Goal: Task Accomplishment & Management: Use online tool/utility

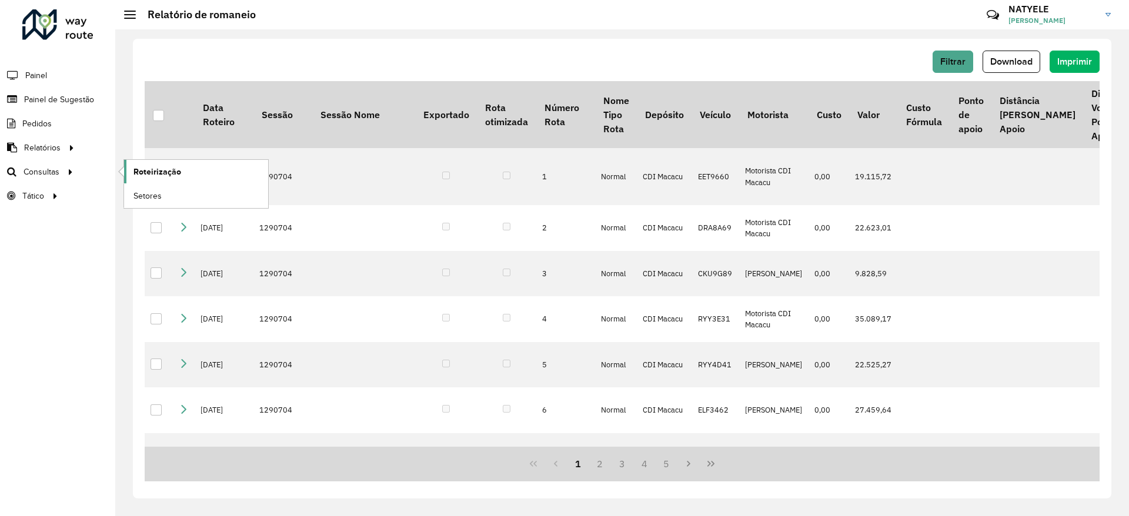
click at [162, 166] on span "Roteirização" at bounding box center [158, 172] width 48 height 12
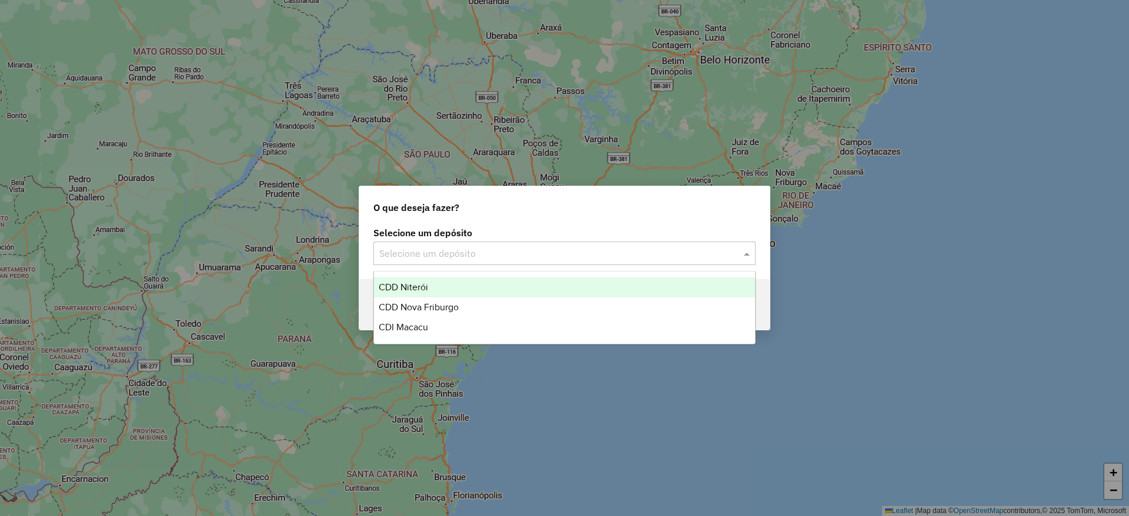
click at [538, 247] on input "text" at bounding box center [552, 254] width 347 height 14
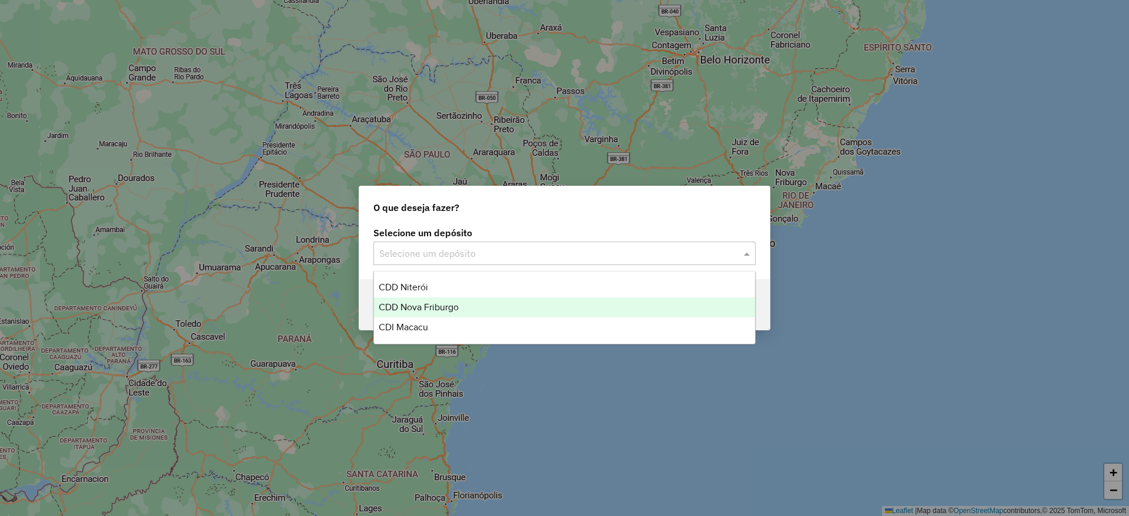
click at [543, 304] on div "CDD Nova Friburgo" at bounding box center [564, 308] width 381 height 20
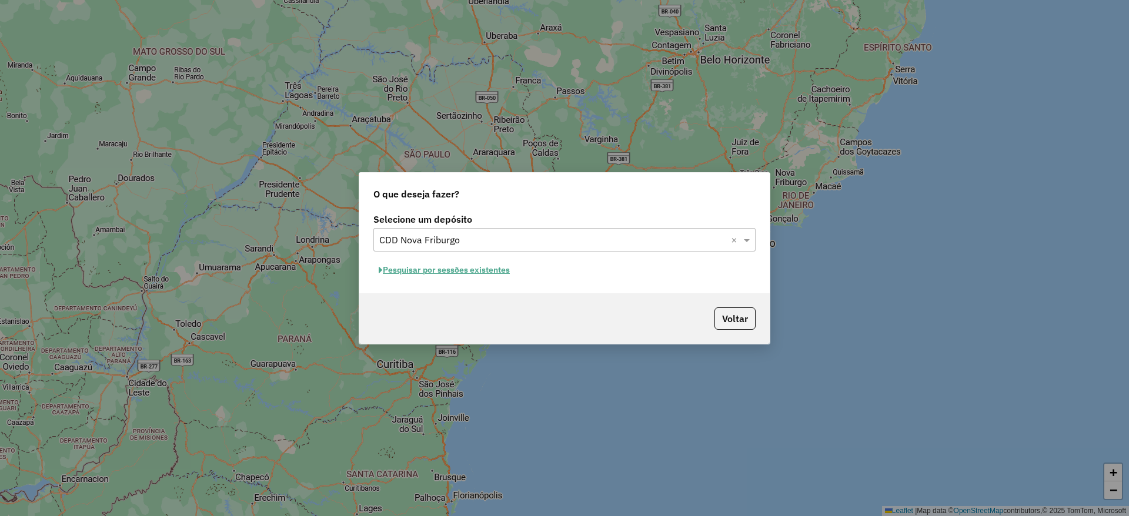
click at [486, 272] on button "Pesquisar por sessões existentes" at bounding box center [445, 270] width 142 height 18
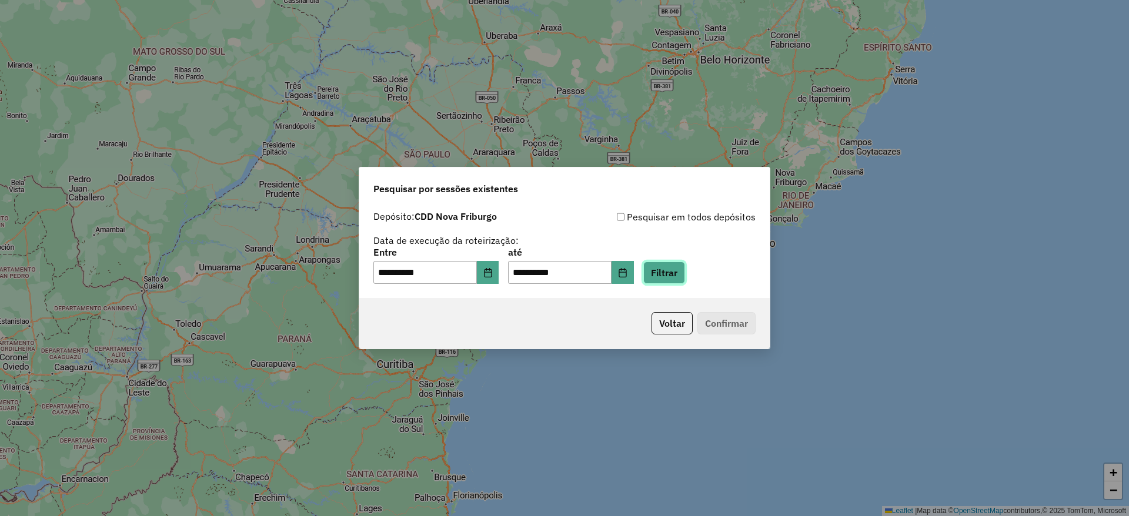
click at [685, 278] on button "Filtrar" at bounding box center [665, 273] width 42 height 22
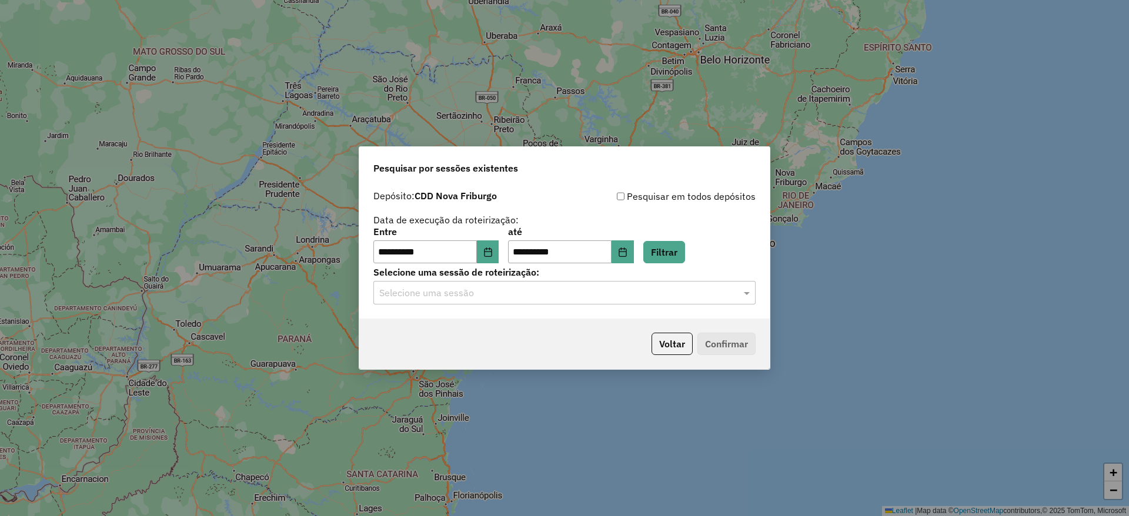
click at [574, 293] on input "text" at bounding box center [552, 293] width 347 height 14
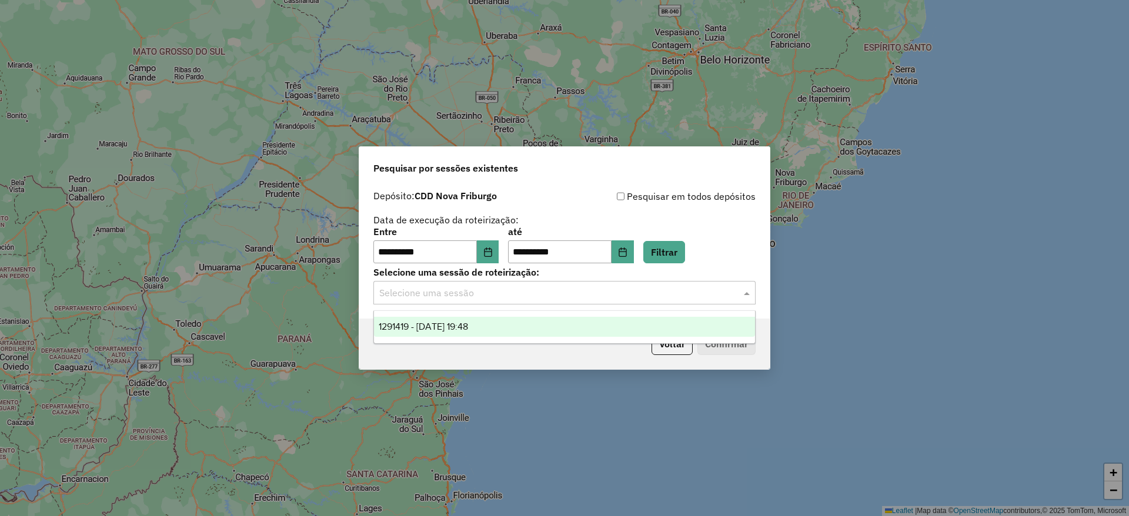
click at [574, 332] on div "1291419 - 09/10/2025 19:48" at bounding box center [564, 327] width 381 height 20
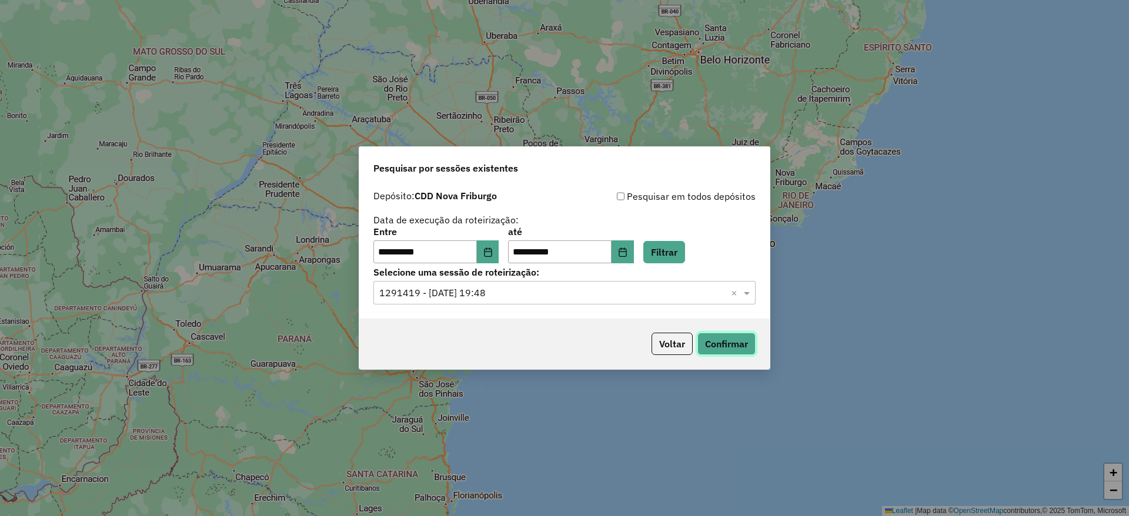
click at [730, 345] on button "Confirmar" at bounding box center [727, 344] width 58 height 22
click at [626, 248] on icon "Choose Date" at bounding box center [623, 252] width 8 height 9
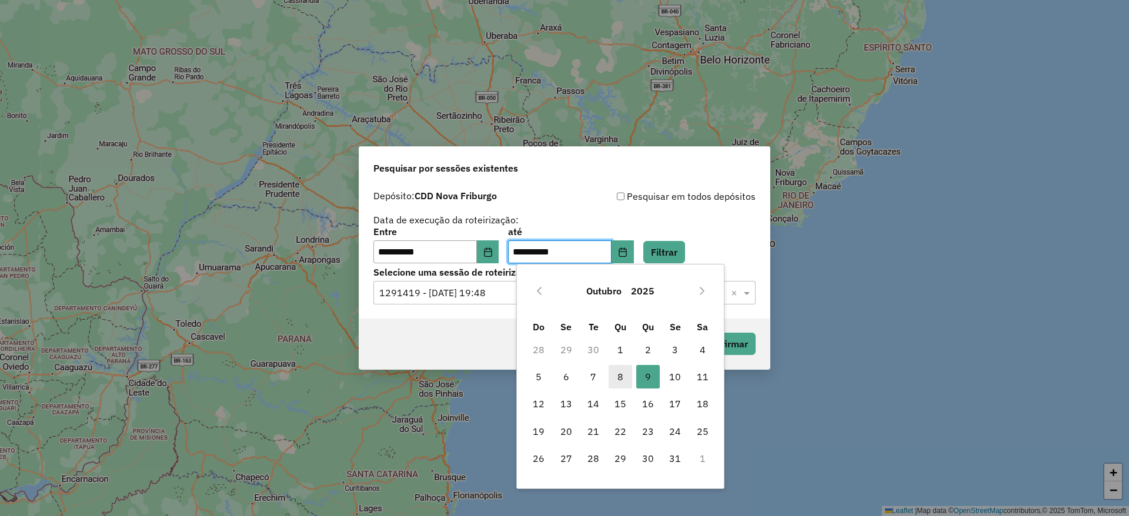
click at [613, 385] on span "8" at bounding box center [621, 377] width 24 height 24
type input "**********"
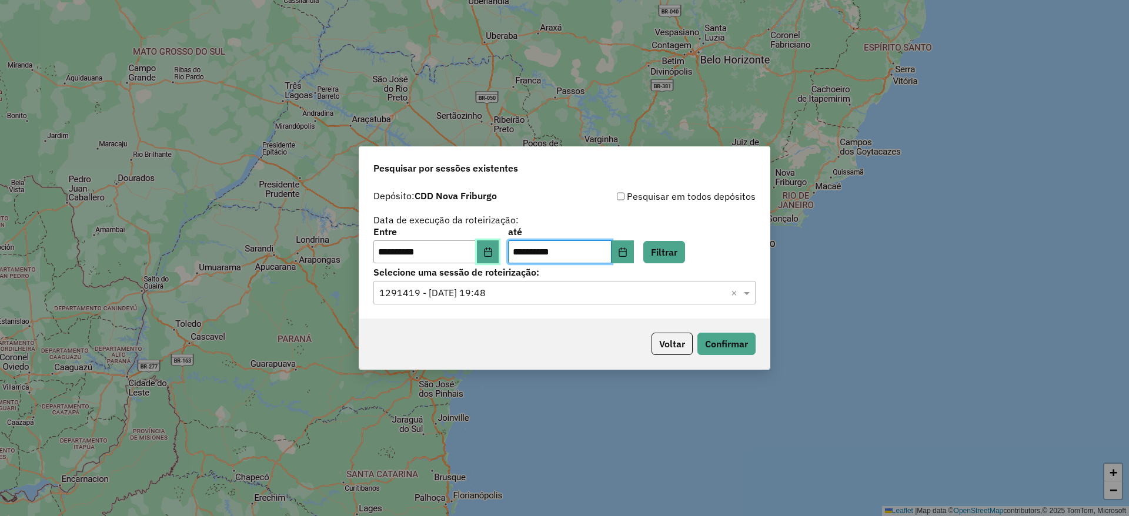
click at [493, 254] on icon "Choose Date" at bounding box center [488, 252] width 9 height 9
click at [685, 255] on button "Filtrar" at bounding box center [665, 252] width 42 height 22
click at [534, 294] on input "text" at bounding box center [552, 293] width 347 height 14
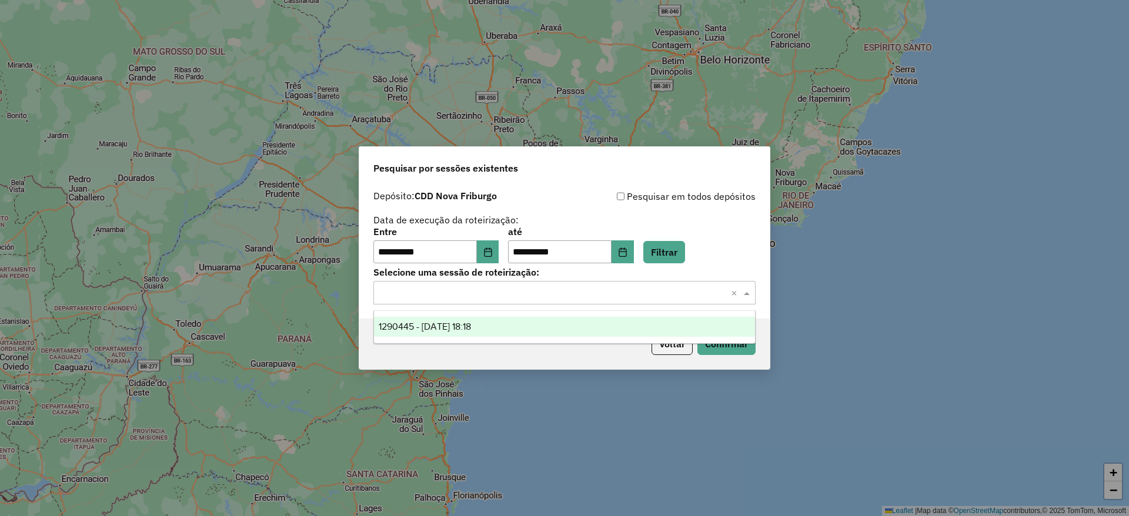
click at [520, 333] on div "1290445 - 08/10/2025 18:18" at bounding box center [564, 327] width 381 height 20
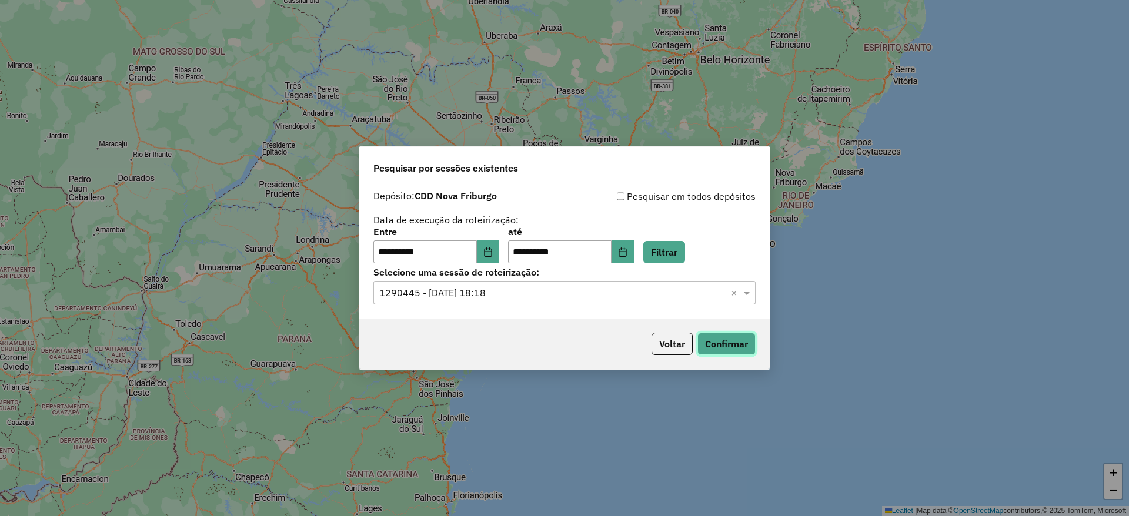
click at [718, 335] on button "Confirmar" at bounding box center [727, 344] width 58 height 22
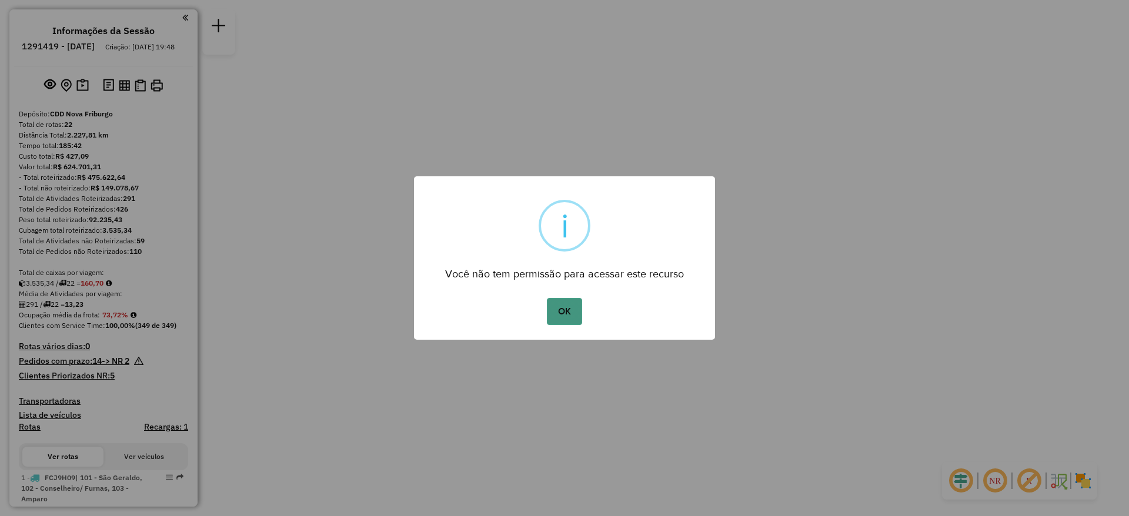
click at [560, 309] on button "OK" at bounding box center [564, 311] width 35 height 27
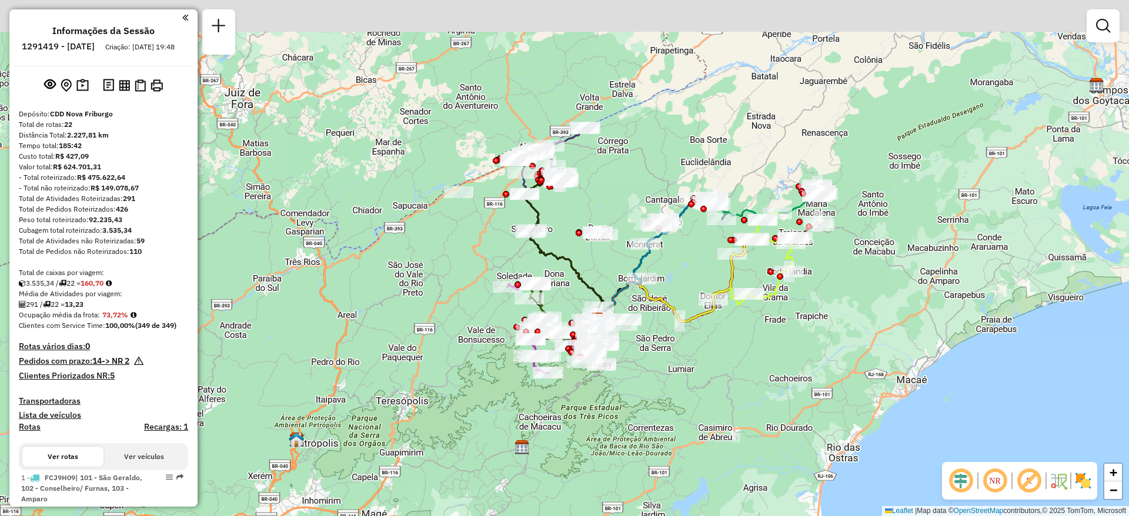
drag, startPoint x: 589, startPoint y: 112, endPoint x: 622, endPoint y: 174, distance: 70.0
click at [622, 174] on div "Janela de atendimento Grade de atendimento Capacidade Transportadoras Veículos …" at bounding box center [564, 258] width 1129 height 516
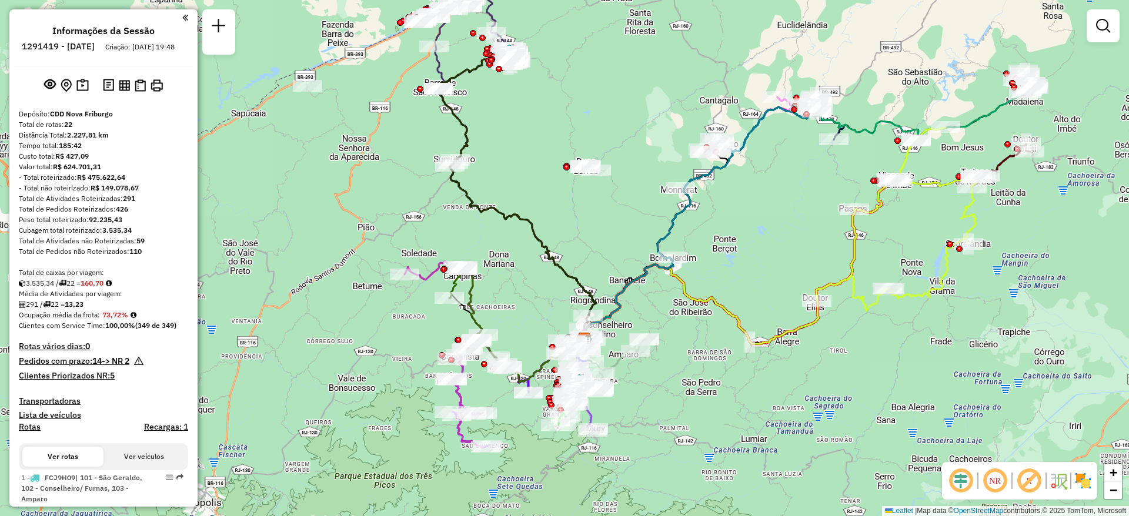
drag, startPoint x: 594, startPoint y: 181, endPoint x: 605, endPoint y: 105, distance: 77.3
click at [605, 105] on div "Janela de atendimento Grade de atendimento Capacidade Transportadoras Veículos …" at bounding box center [564, 258] width 1129 height 516
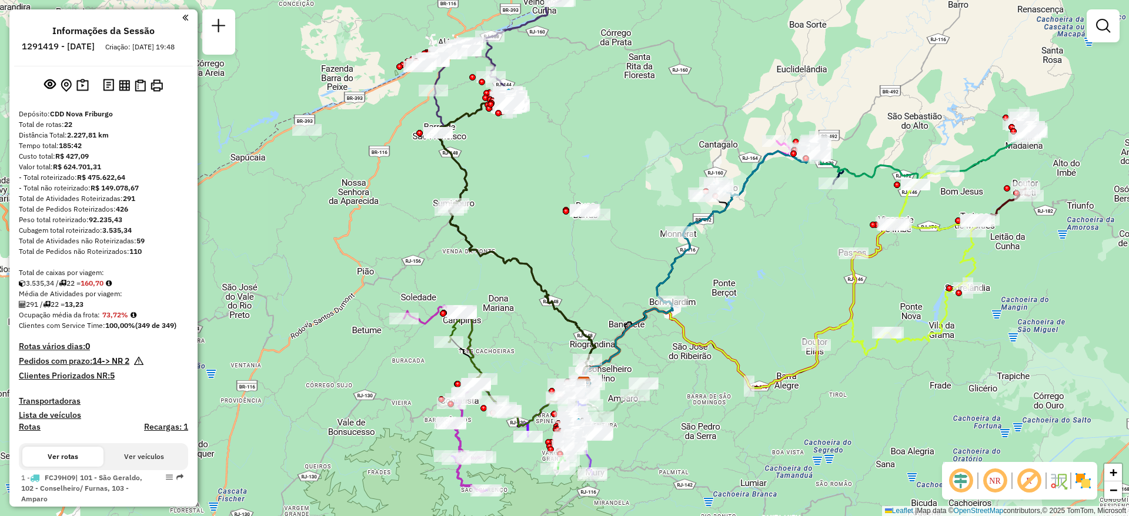
drag, startPoint x: 603, startPoint y: 104, endPoint x: 602, endPoint y: 148, distance: 44.1
click at [602, 148] on div "Janela de atendimento Grade de atendimento Capacidade Transportadoras Veículos …" at bounding box center [564, 258] width 1129 height 516
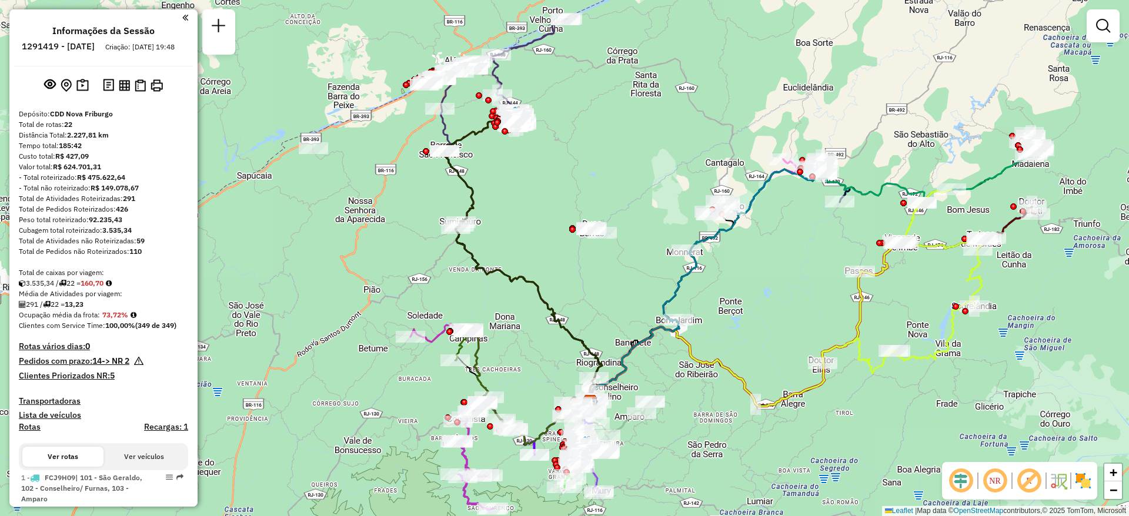
drag, startPoint x: 563, startPoint y: 174, endPoint x: 573, endPoint y: 212, distance: 39.5
click at [573, 212] on div "Janela de atendimento Grade de atendimento Capacidade Transportadoras Veículos …" at bounding box center [564, 258] width 1129 height 516
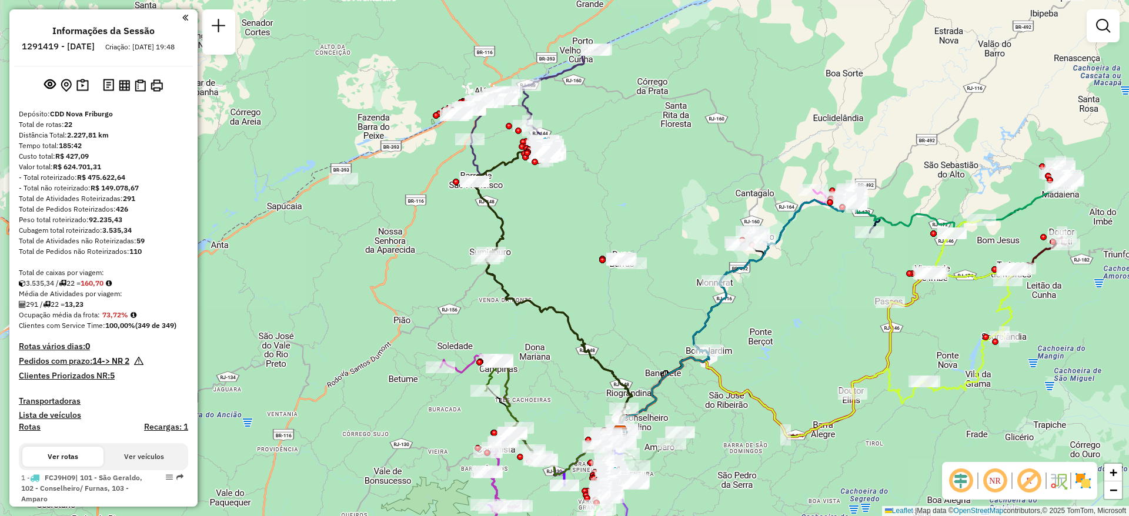
drag, startPoint x: 602, startPoint y: 172, endPoint x: 629, endPoint y: 183, distance: 28.5
click at [629, 183] on div "Janela de atendimento Grade de atendimento Capacidade Transportadoras Veículos …" at bounding box center [564, 258] width 1129 height 516
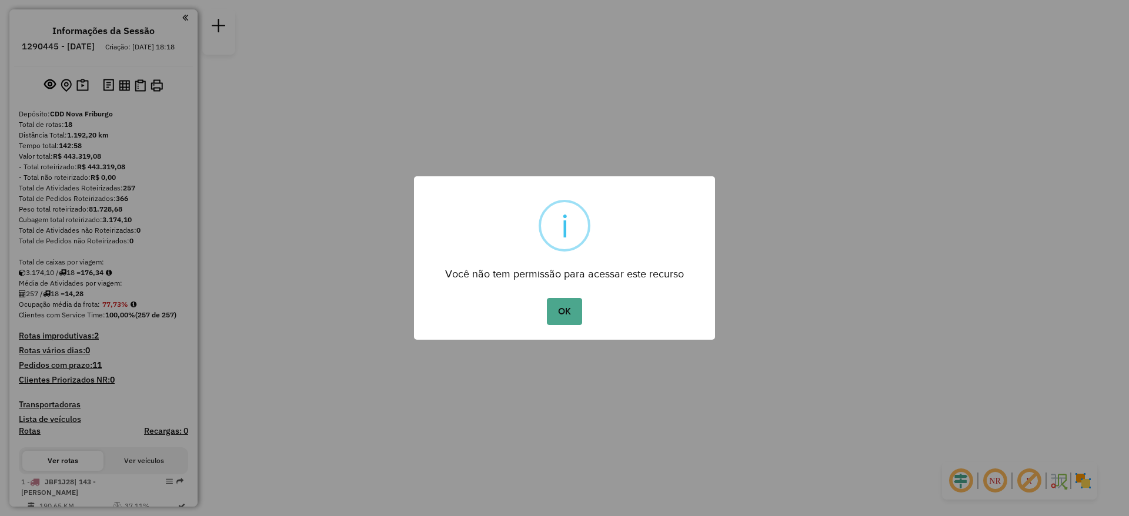
click at [547, 298] on button "OK" at bounding box center [564, 311] width 35 height 27
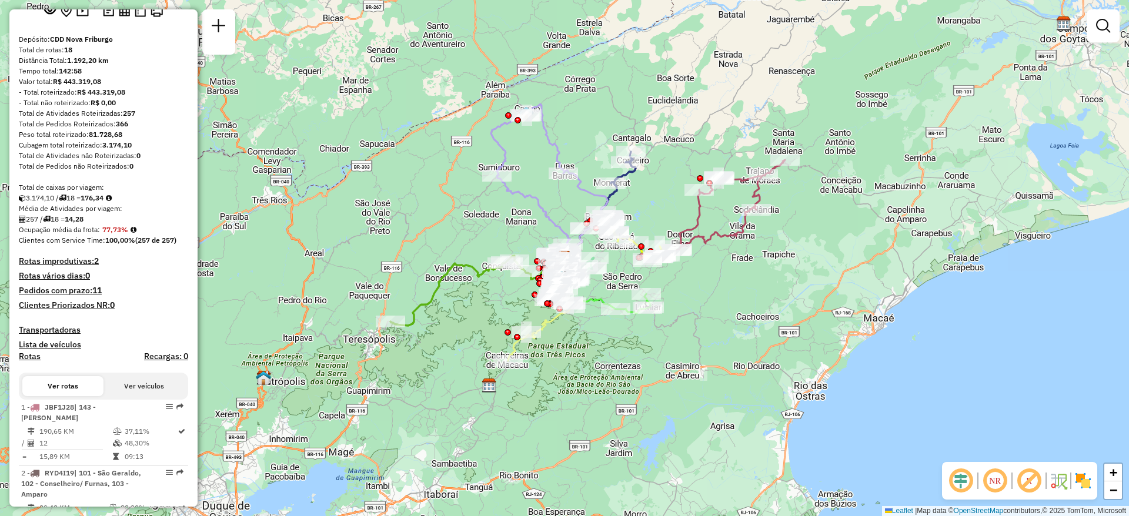
scroll to position [176, 0]
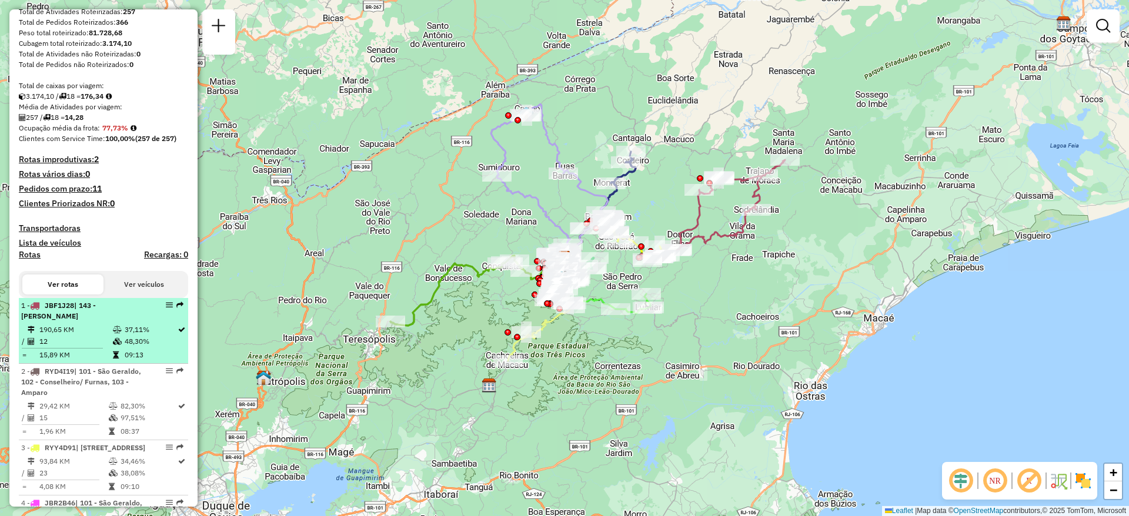
click at [59, 346] on td "12" at bounding box center [76, 342] width 74 height 12
select select "**********"
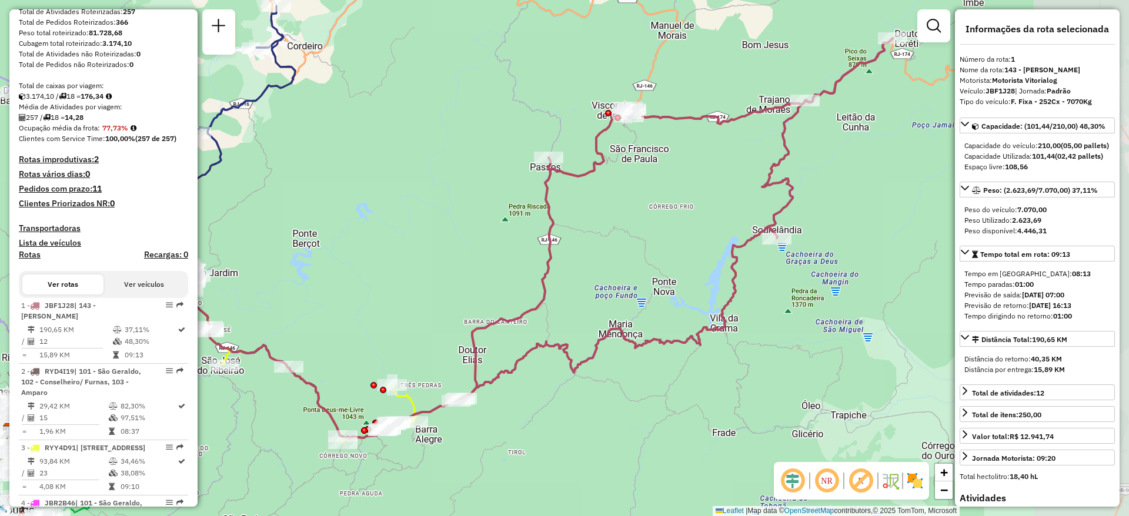
drag, startPoint x: 788, startPoint y: 276, endPoint x: 671, endPoint y: 256, distance: 118.8
click at [671, 256] on div "Janela de atendimento Grade de atendimento Capacidade Transportadoras Veículos …" at bounding box center [564, 258] width 1129 height 516
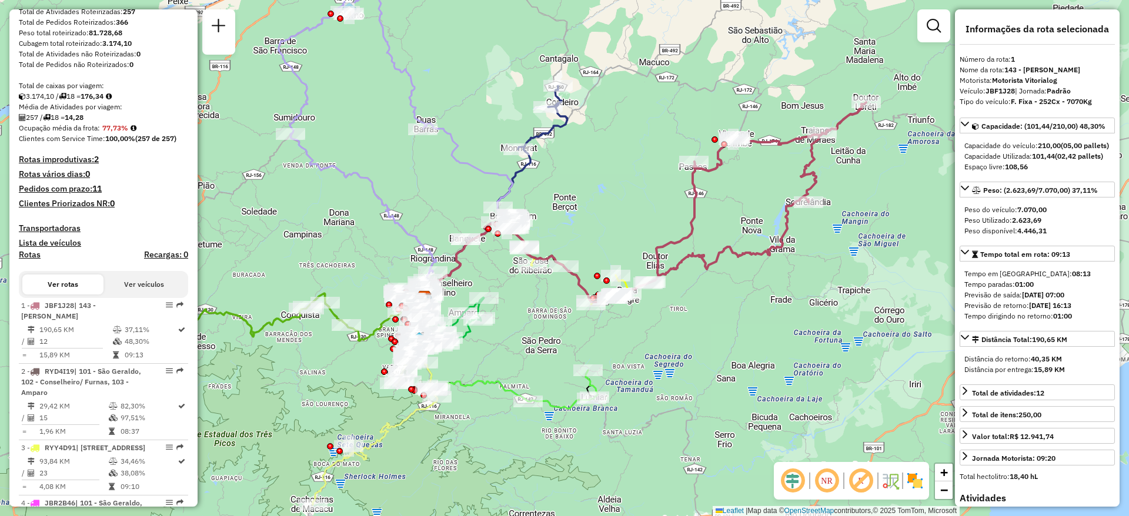
drag, startPoint x: 666, startPoint y: 257, endPoint x: 752, endPoint y: 212, distance: 97.3
click at [752, 212] on div "Janela de atendimento Grade de atendimento Capacidade Transportadoras Veículos …" at bounding box center [564, 258] width 1129 height 516
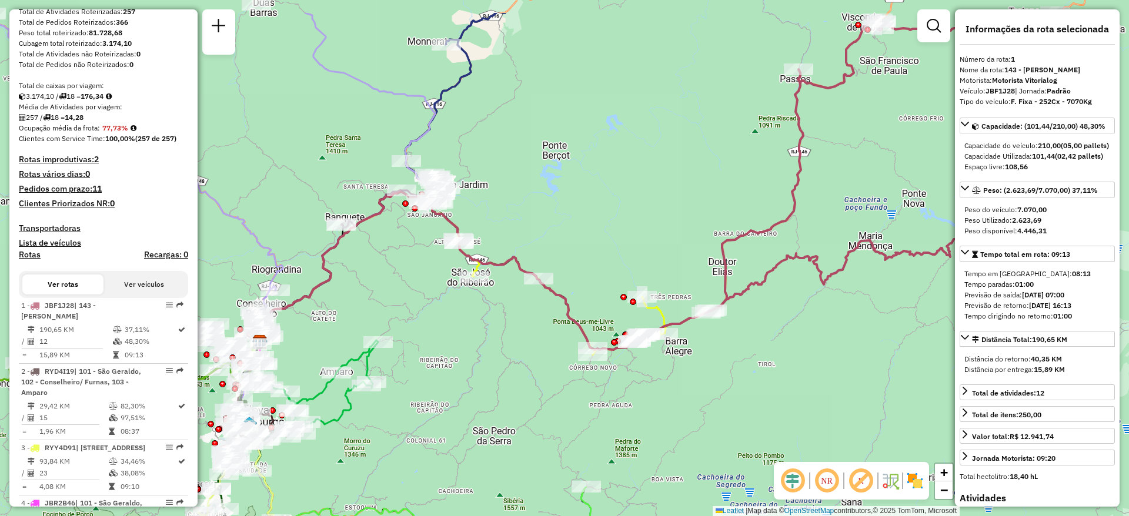
drag, startPoint x: 430, startPoint y: 102, endPoint x: 498, endPoint y: 166, distance: 94.0
click at [498, 166] on div "Janela de atendimento Grade de atendimento Capacidade Transportadoras Veículos …" at bounding box center [564, 258] width 1129 height 516
